Goal: Task Accomplishment & Management: Complete application form

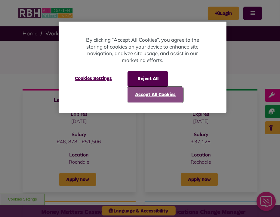
click at [157, 95] on button "Accept All Cookies" at bounding box center [155, 95] width 56 height 16
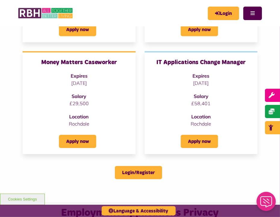
scroll to position [150, 0]
click at [83, 139] on link "Apply now" at bounding box center [77, 141] width 37 height 13
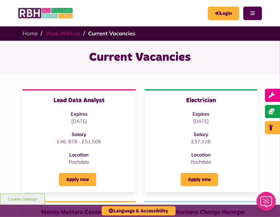
click at [50, 35] on link "Work With Us" at bounding box center [62, 33] width 35 height 7
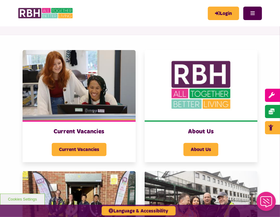
scroll to position [60, 0]
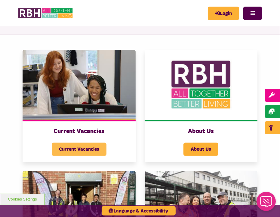
click at [70, 150] on span "Current Vacancies" at bounding box center [79, 149] width 55 height 13
